Goal: Communication & Community: Share content

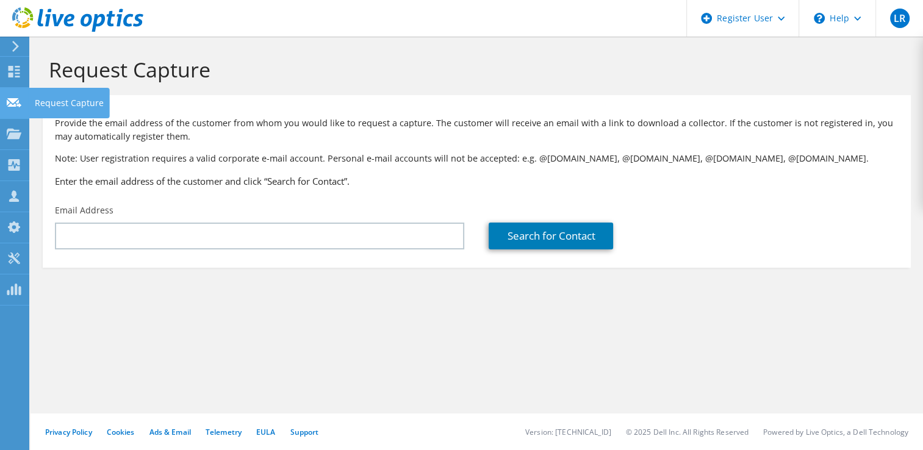
click at [12, 108] on div at bounding box center [14, 104] width 15 height 13
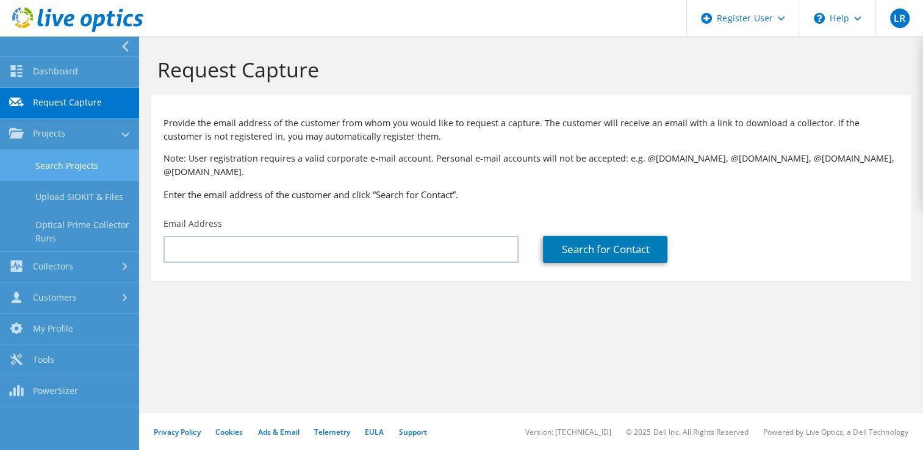
click at [61, 161] on link "Search Projects" at bounding box center [69, 165] width 139 height 31
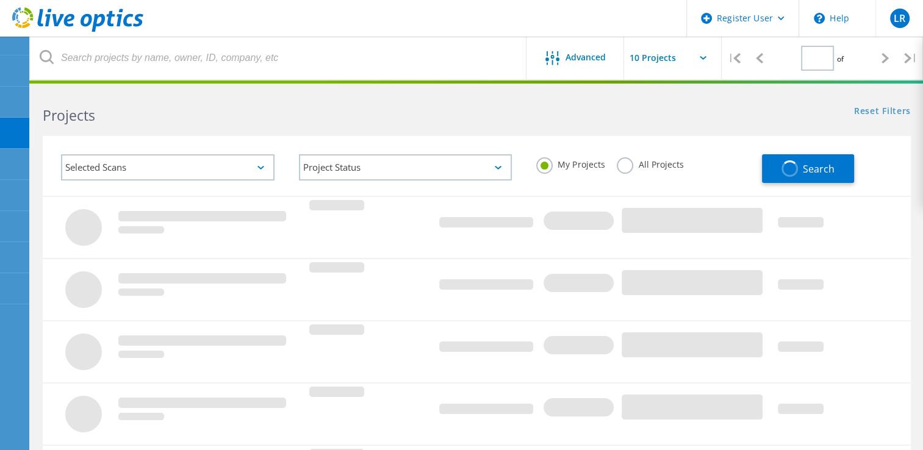
type input "1"
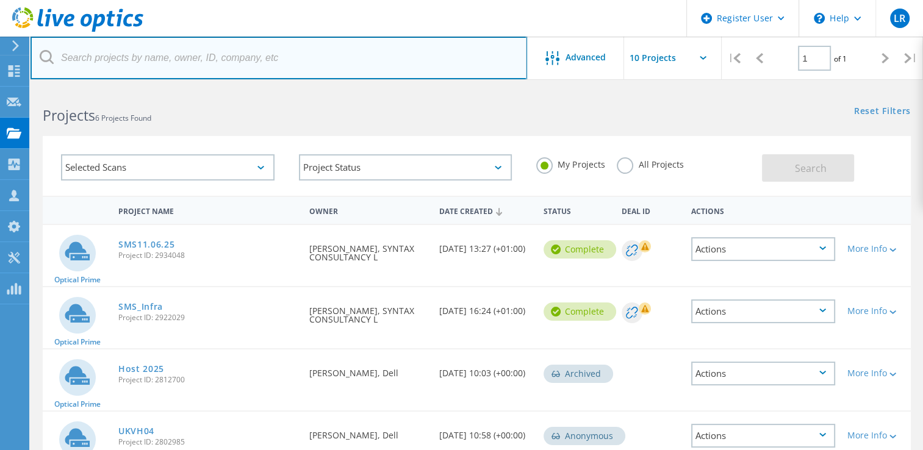
click at [232, 57] on input "text" at bounding box center [279, 58] width 497 height 43
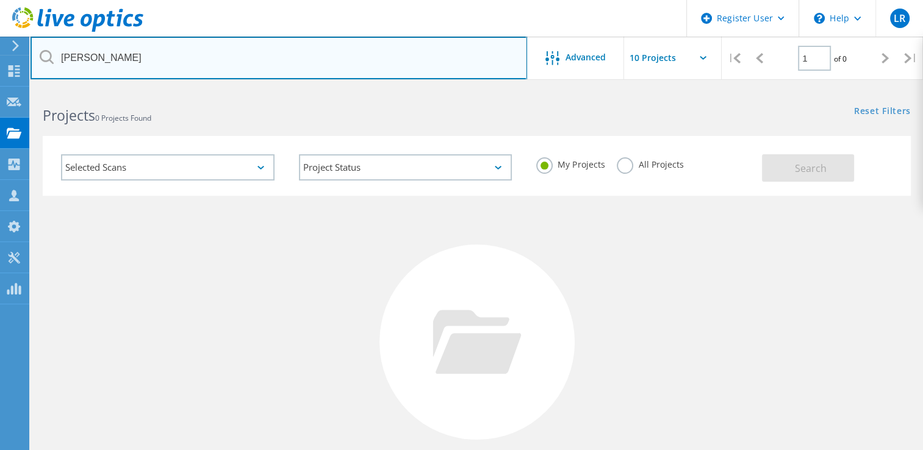
click at [146, 56] on input "[PERSON_NAME]" at bounding box center [279, 58] width 497 height 43
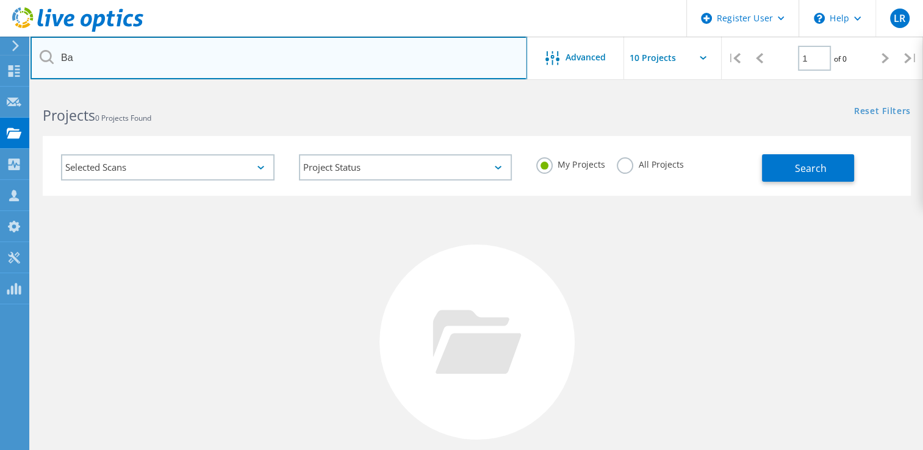
type input "B"
click at [257, 62] on input "BW" at bounding box center [279, 58] width 497 height 43
type input "B"
type input "A"
paste input "Accraply"
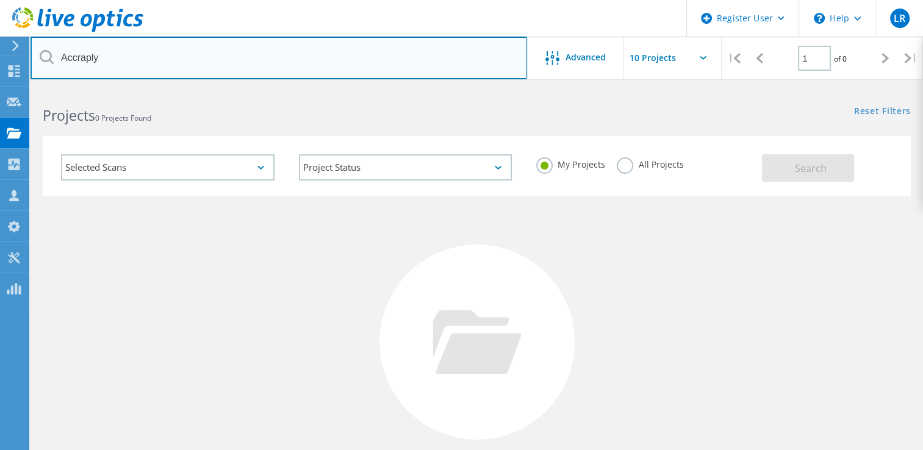
click at [148, 48] on input "Accraply" at bounding box center [279, 58] width 497 height 43
type input "A"
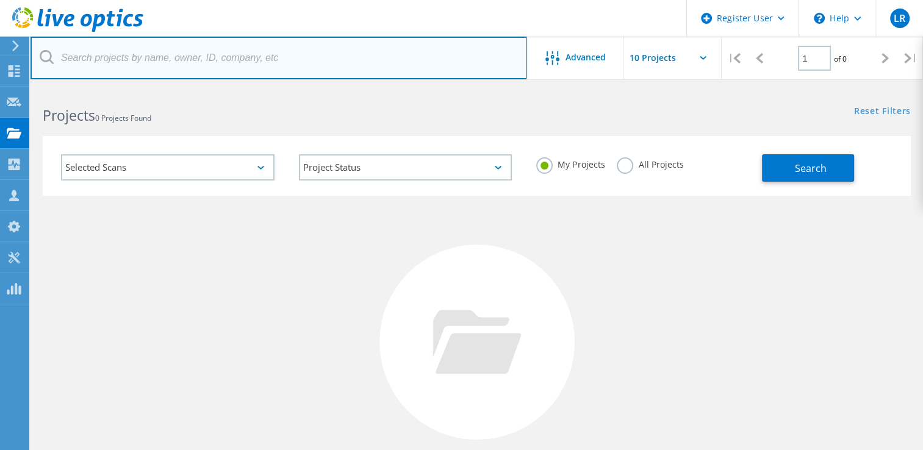
paste input "[PERSON_NAME][EMAIL_ADDRESS][PERSON_NAME][PERSON_NAME][DOMAIN_NAME]"
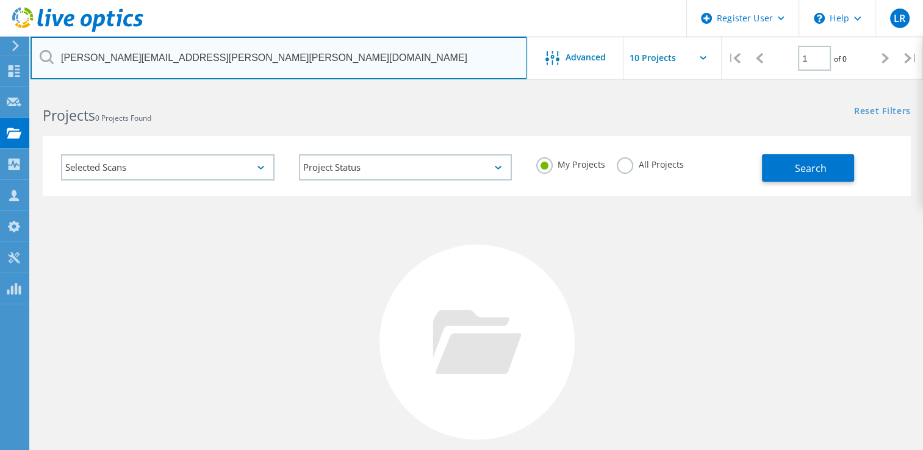
type input "[PERSON_NAME][EMAIL_ADDRESS][PERSON_NAME][PERSON_NAME][DOMAIN_NAME]"
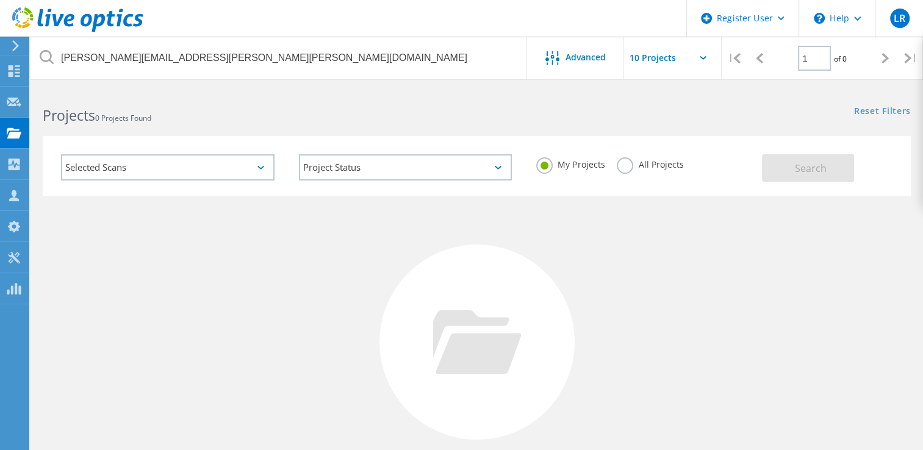
click at [629, 169] on label "All Projects" at bounding box center [650, 163] width 66 height 12
click at [0, 0] on input "All Projects" at bounding box center [0, 0] width 0 height 0
click at [783, 162] on button "Search" at bounding box center [808, 167] width 92 height 27
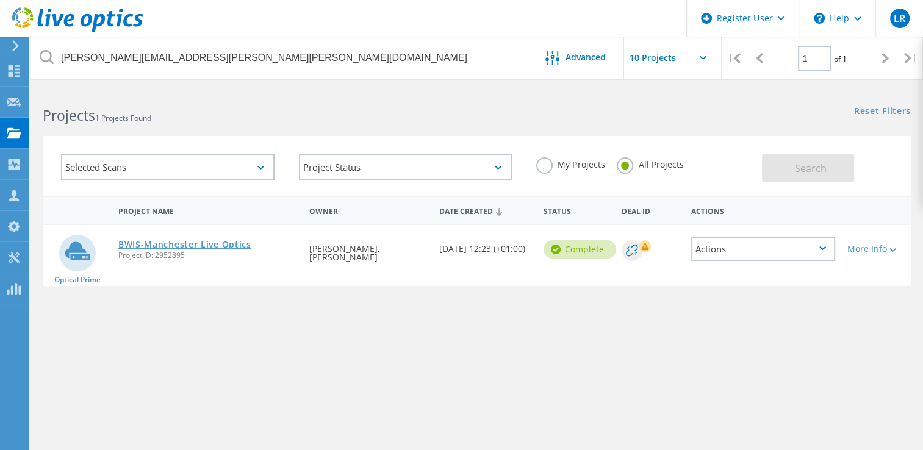
click at [212, 245] on link "BWIS-Manchester Live Optics" at bounding box center [184, 244] width 133 height 9
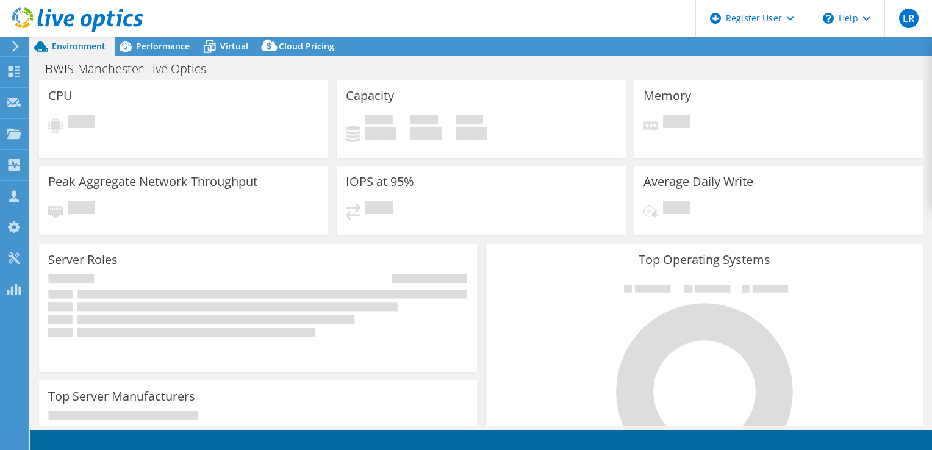
select select "USD"
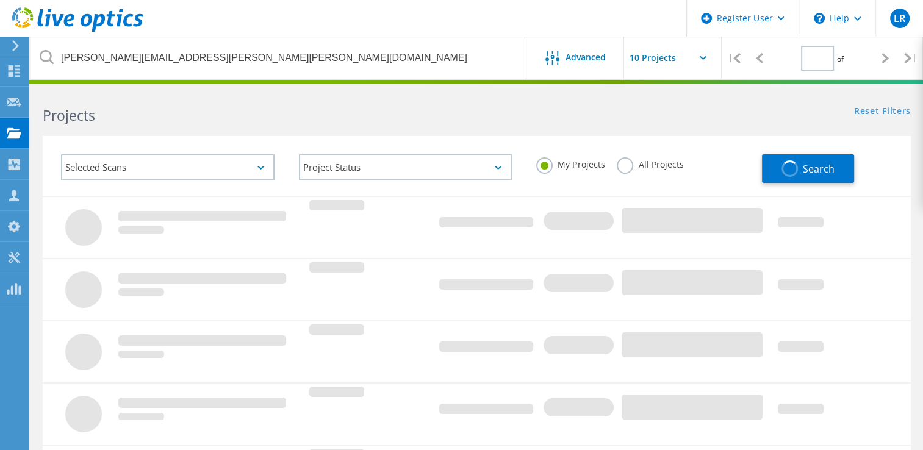
type input "1"
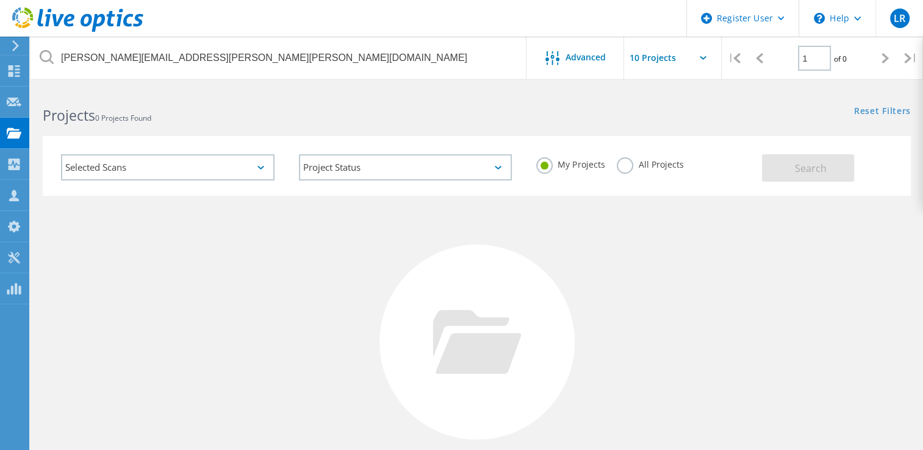
click at [620, 168] on label "All Projects" at bounding box center [650, 163] width 66 height 12
click at [0, 0] on input "All Projects" at bounding box center [0, 0] width 0 height 0
click at [810, 169] on span "Search" at bounding box center [811, 168] width 32 height 13
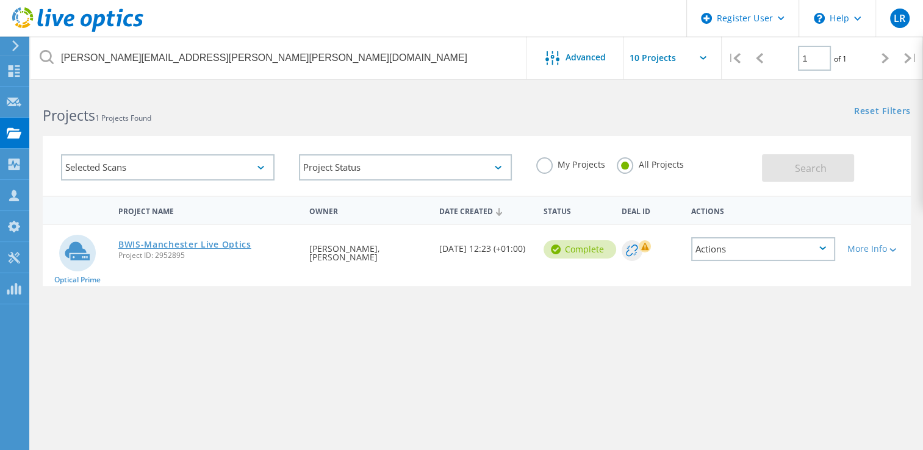
click at [155, 242] on link "BWIS-Manchester Live Optics" at bounding box center [184, 244] width 133 height 9
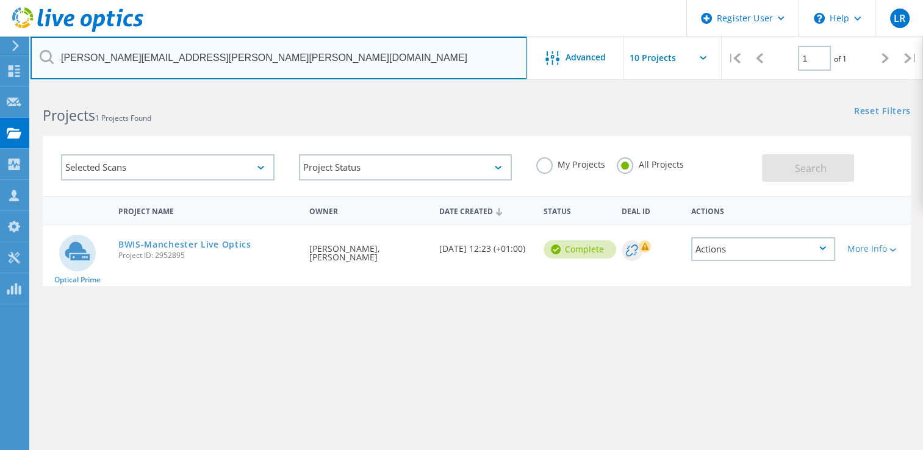
drag, startPoint x: 228, startPoint y: 60, endPoint x: 48, endPoint y: 29, distance: 182.0
click at [48, 88] on div "Register User \n Help Explore Helpful Articles Contact Support LR Dell User Lau…" at bounding box center [461, 324] width 923 height 473
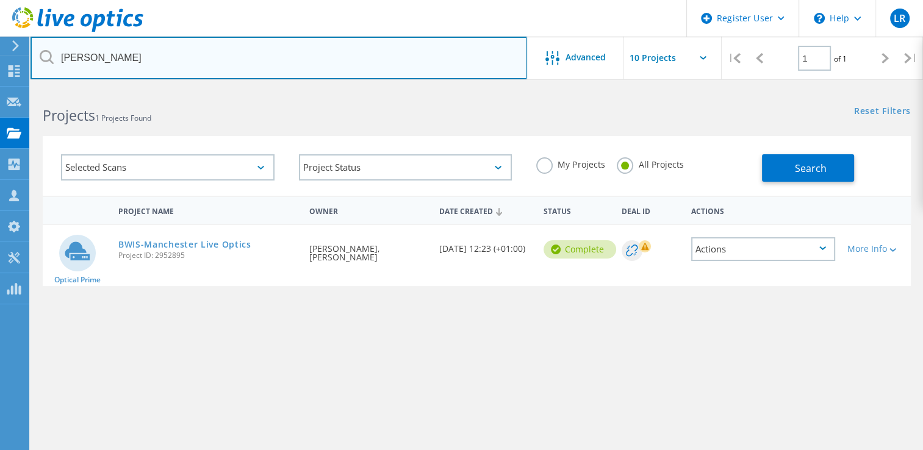
type input "[PERSON_NAME]"
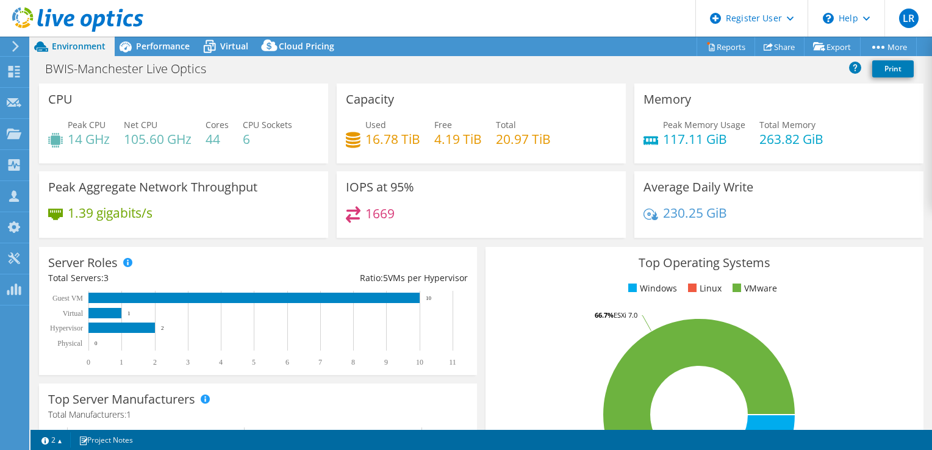
select select "USD"
click at [767, 48] on link "Share" at bounding box center [780, 46] width 50 height 19
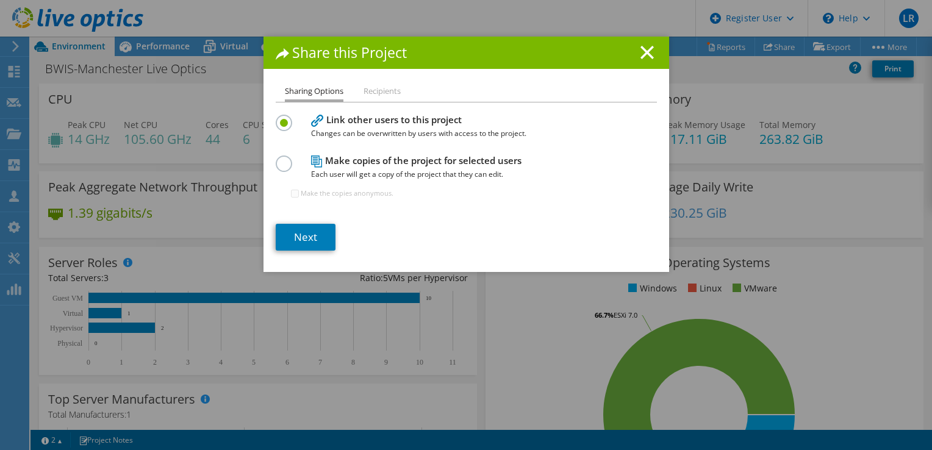
click at [282, 159] on label at bounding box center [286, 157] width 21 height 3
click at [0, 0] on input "radio" at bounding box center [0, 0] width 0 height 0
click at [281, 118] on label at bounding box center [286, 116] width 21 height 3
click at [0, 0] on input "radio" at bounding box center [0, 0] width 0 height 0
click at [296, 235] on link "Next" at bounding box center [306, 237] width 60 height 27
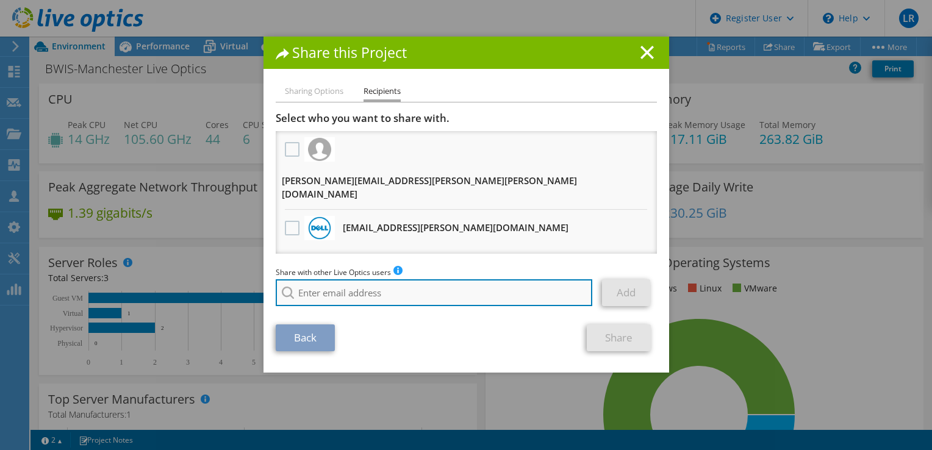
click at [335, 279] on input "search" at bounding box center [434, 292] width 317 height 27
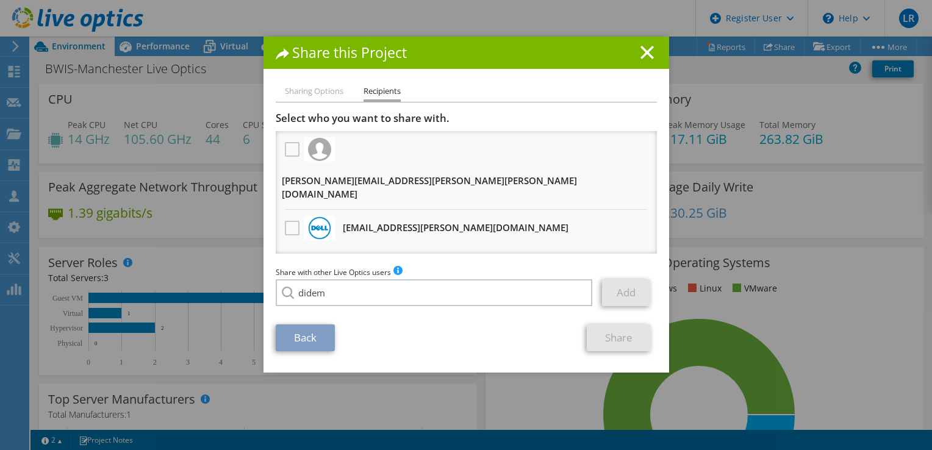
click at [340, 294] on li "[EMAIL_ADDRESS][DOMAIN_NAME]" at bounding box center [346, 301] width 140 height 15
type input "[EMAIL_ADDRESS][DOMAIN_NAME]"
click at [623, 279] on link "Add" at bounding box center [626, 292] width 48 height 27
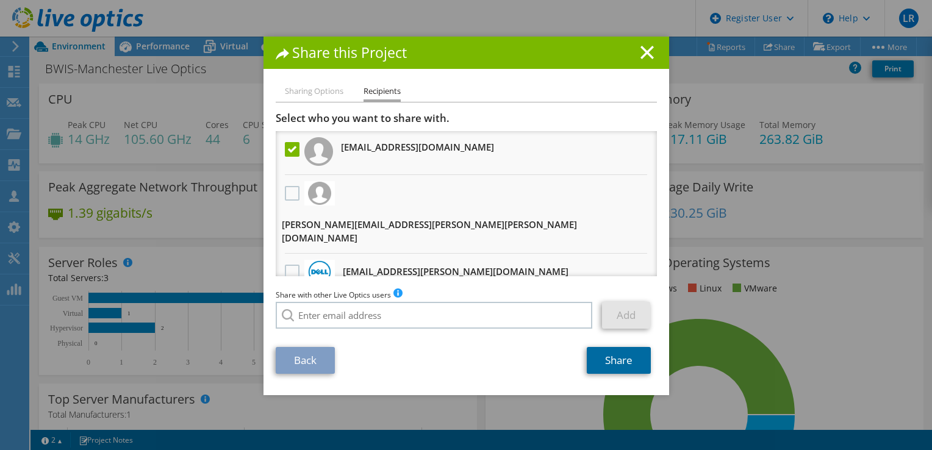
click at [603, 347] on link "Share" at bounding box center [619, 360] width 64 height 27
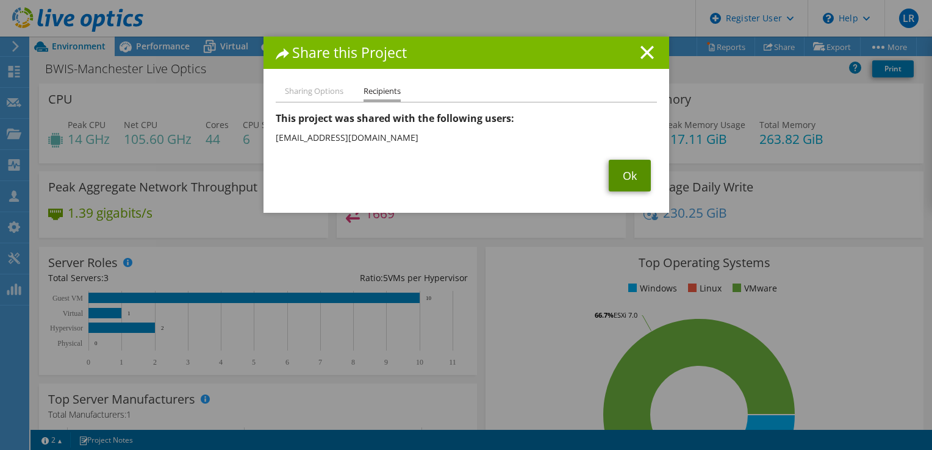
click at [623, 178] on link "Ok" at bounding box center [630, 176] width 42 height 32
